Goal: Task Accomplishment & Management: Use online tool/utility

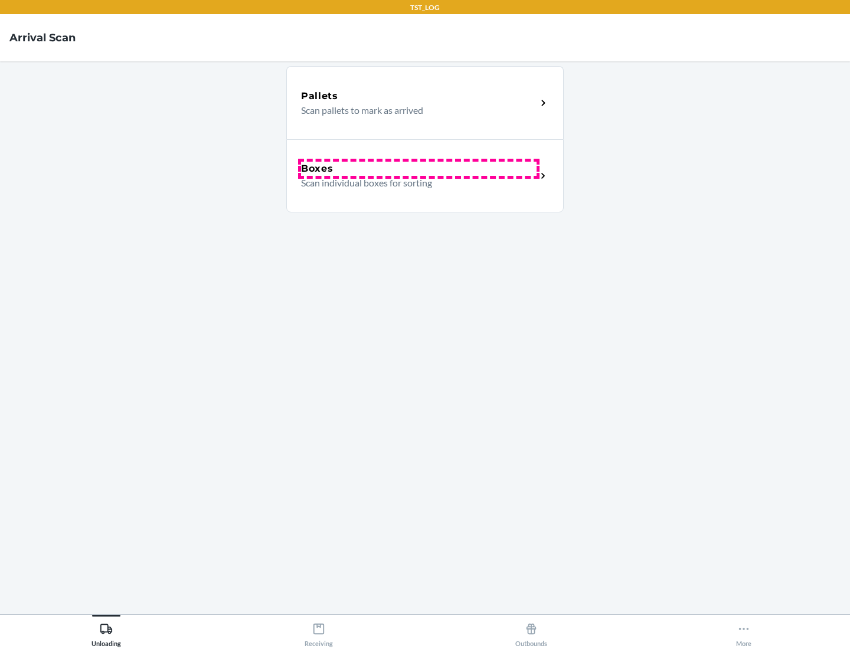
click at [418, 169] on div "Boxes" at bounding box center [418, 169] width 235 height 14
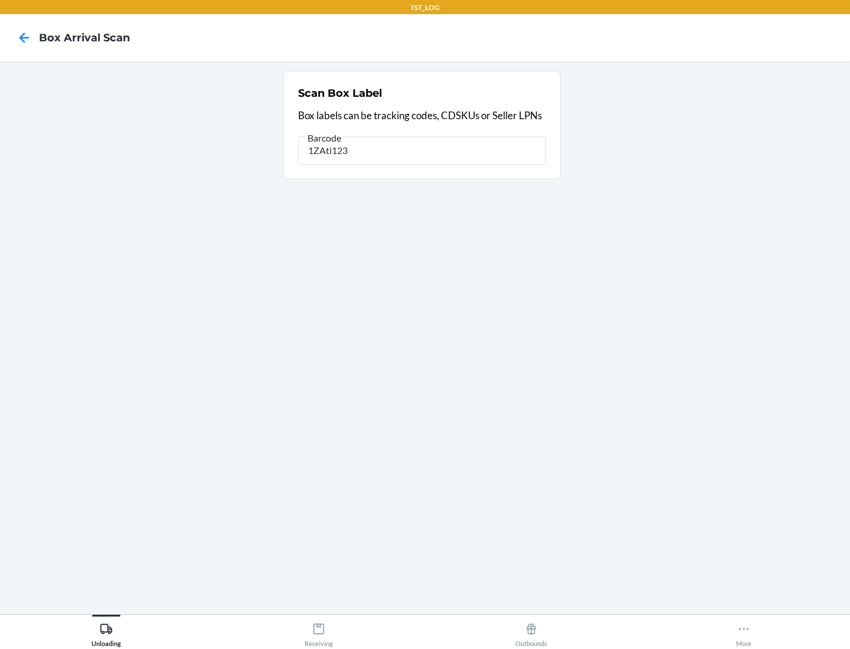
type input "1ZAti123"
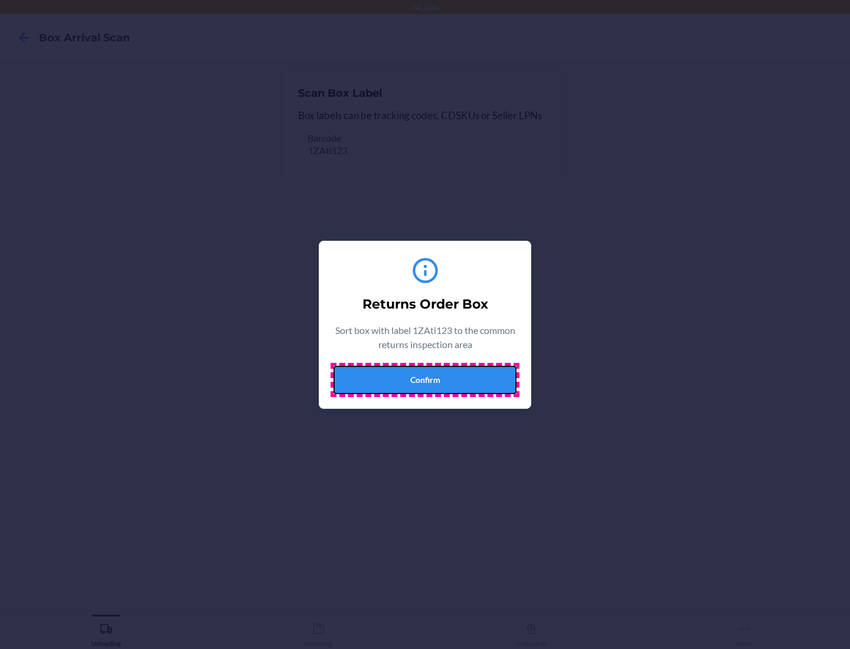
click at [425, 379] on button "Confirm" at bounding box center [424, 380] width 183 height 28
